Goal: Task Accomplishment & Management: Use online tool/utility

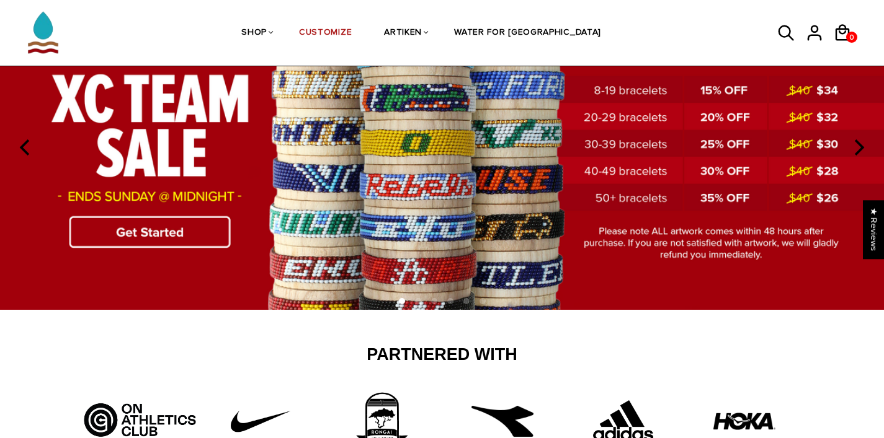
scroll to position [119, 0]
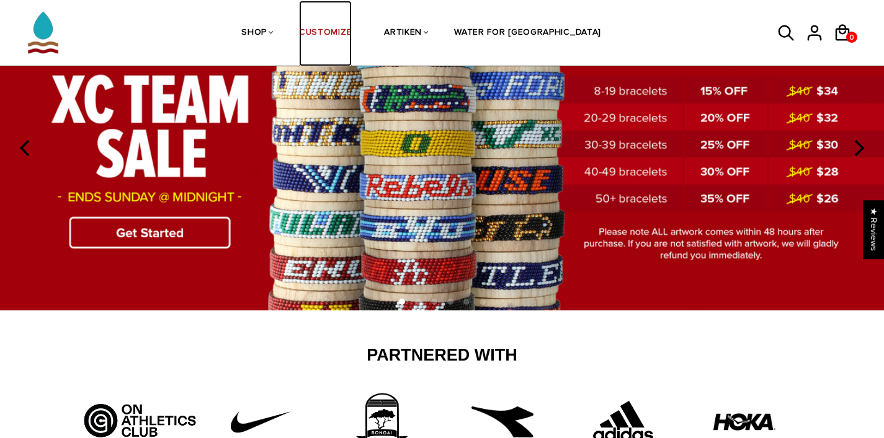
click at [352, 24] on link "CUSTOMIZE" at bounding box center [325, 34] width 53 height 66
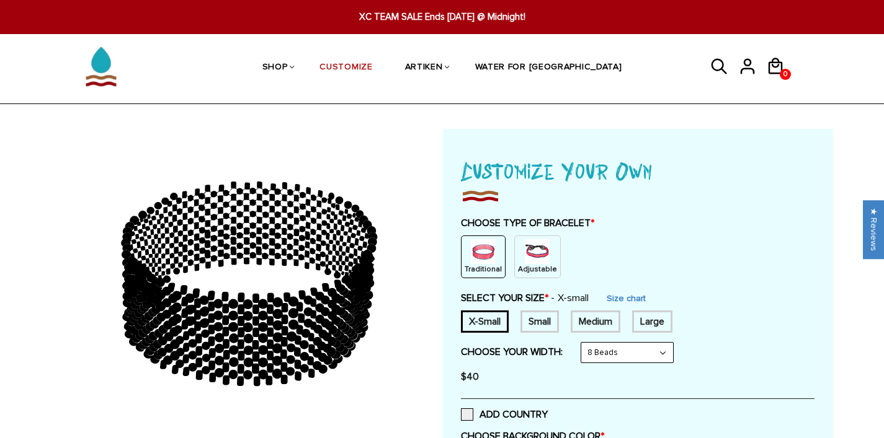
click at [538, 261] on img at bounding box center [537, 251] width 25 height 25
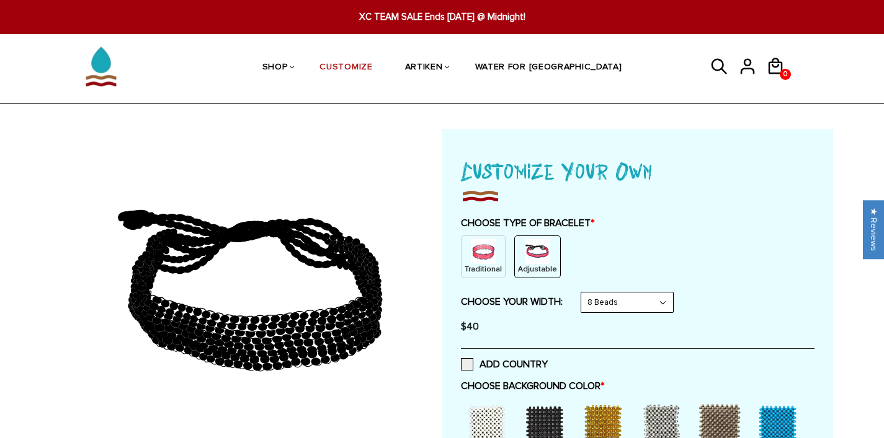
click at [649, 308] on select "8 Beads 6 Beads 10 Beads" at bounding box center [627, 303] width 92 height 20
click at [584, 293] on select "8 Beads 6 Beads 10 Beads" at bounding box center [627, 303] width 92 height 20
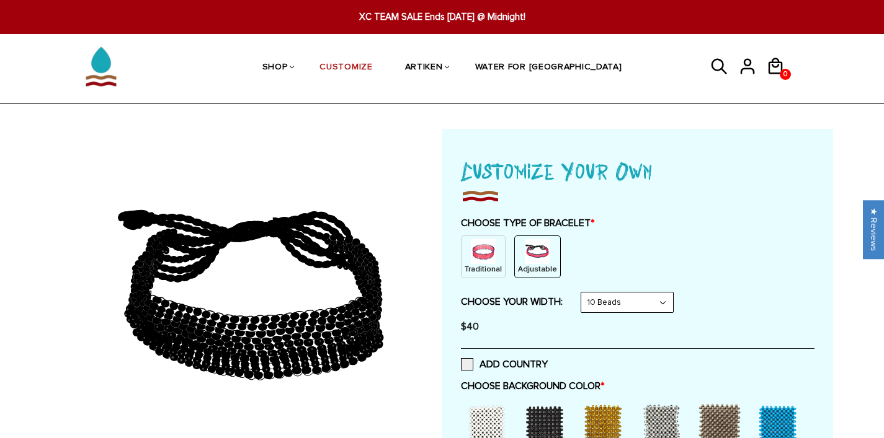
click at [618, 308] on select "8 Beads 6 Beads 10 Beads" at bounding box center [627, 303] width 92 height 20
select select "8-beads"
click at [584, 293] on select "8 Beads 6 Beads 10 Beads" at bounding box center [627, 303] width 92 height 20
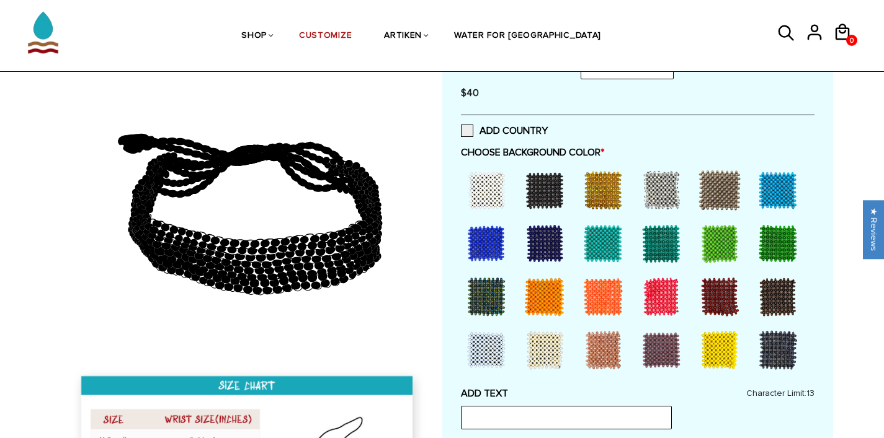
scroll to position [234, 0]
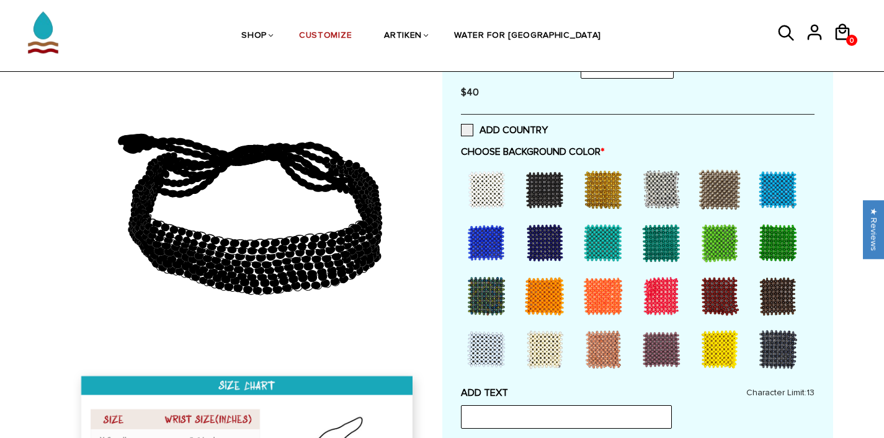
click at [536, 226] on div at bounding box center [545, 243] width 50 height 50
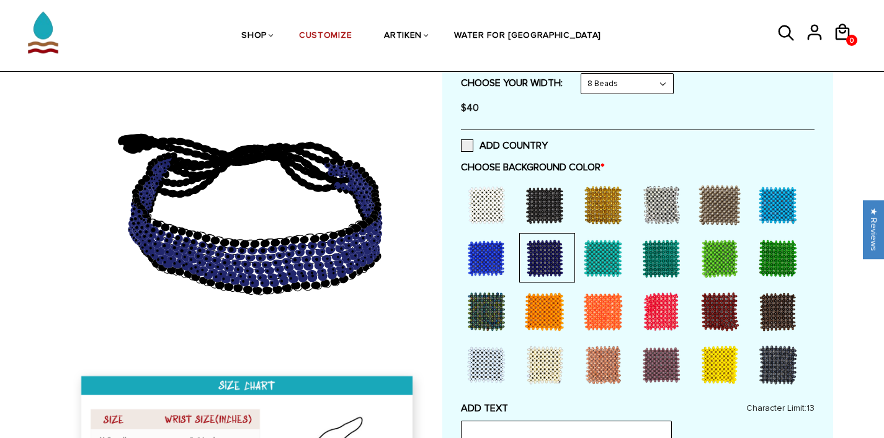
scroll to position [218, 0]
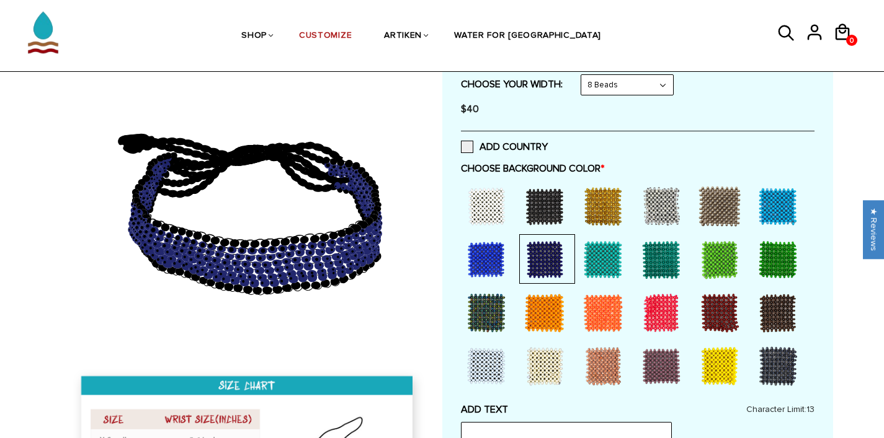
click at [594, 215] on div at bounding box center [603, 207] width 50 height 50
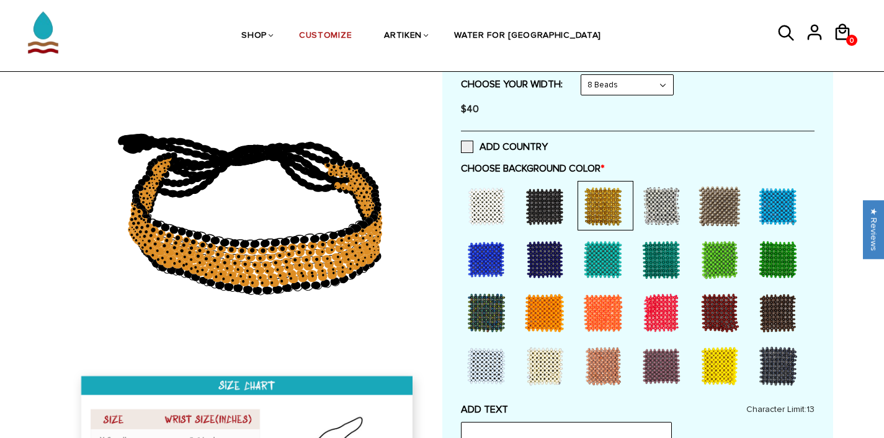
click at [549, 252] on div at bounding box center [545, 260] width 50 height 50
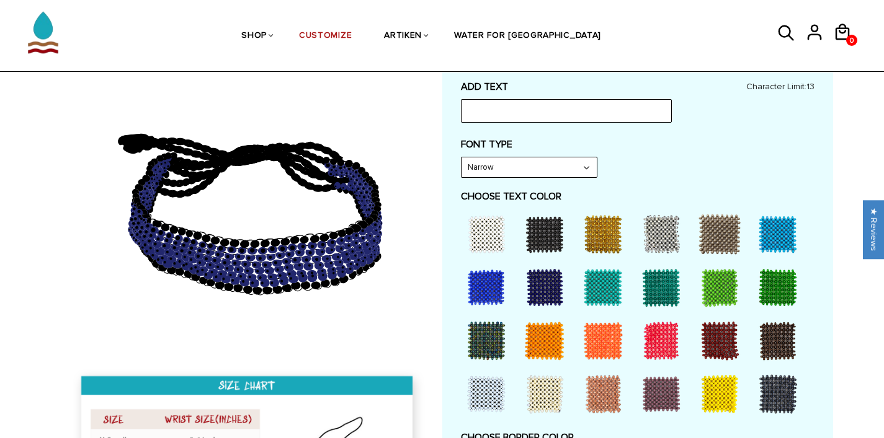
scroll to position [543, 0]
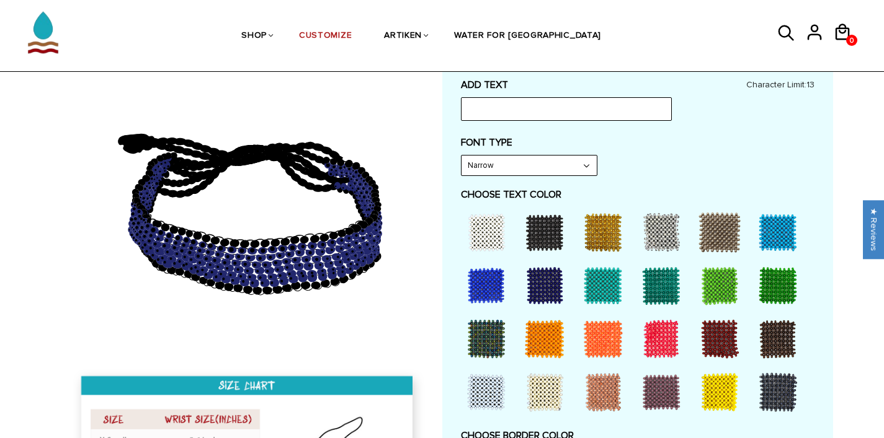
click at [594, 234] on div at bounding box center [603, 233] width 50 height 50
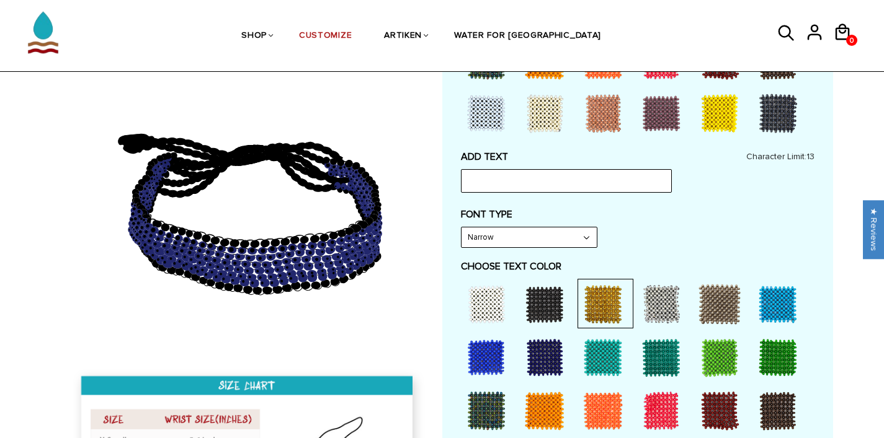
scroll to position [470, 0]
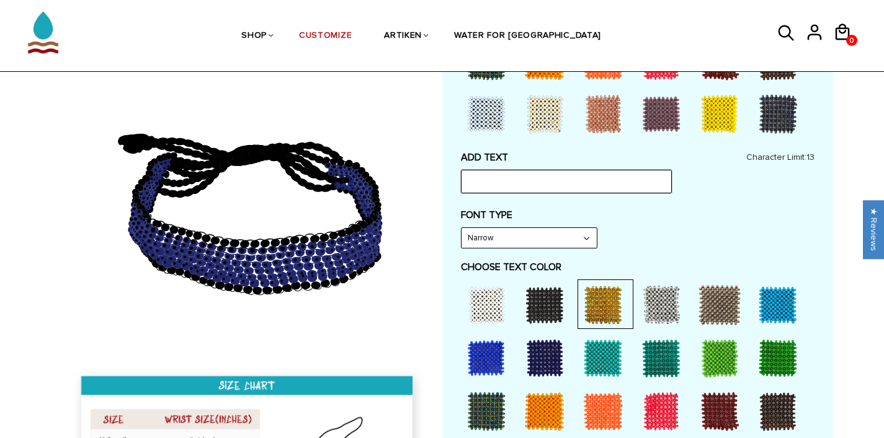
click at [533, 179] on input "text" at bounding box center [566, 182] width 211 height 24
click at [486, 187] on input "Defo XC" at bounding box center [566, 182] width 211 height 24
type input "DEFO XC"
click at [638, 246] on div "FONT TYPE Narrow Narrow Bold" at bounding box center [638, 229] width 354 height 40
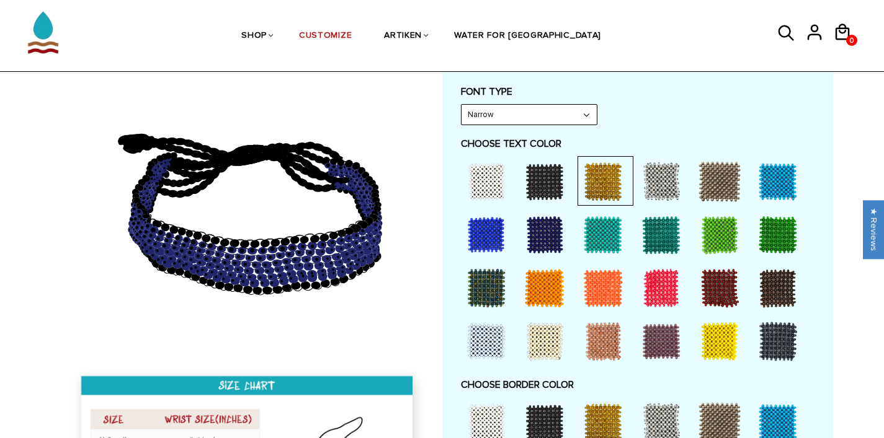
scroll to position [601, 0]
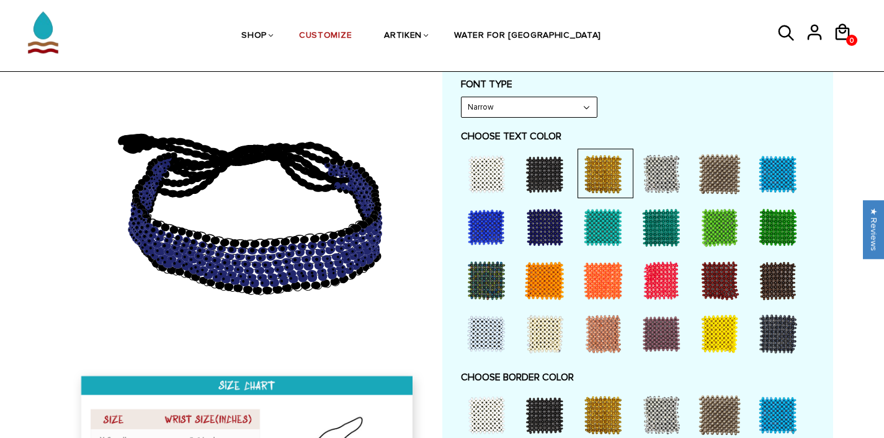
click at [509, 102] on select "Narrow Bold" at bounding box center [528, 107] width 135 height 20
select select "Bold"
click at [461, 97] on select "Narrow Bold" at bounding box center [528, 107] width 135 height 20
